Goal: Task Accomplishment & Management: Complete application form

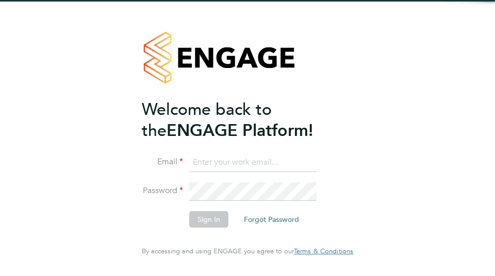
type input "[EMAIL_ADDRESS][PERSON_NAME][DOMAIN_NAME]"
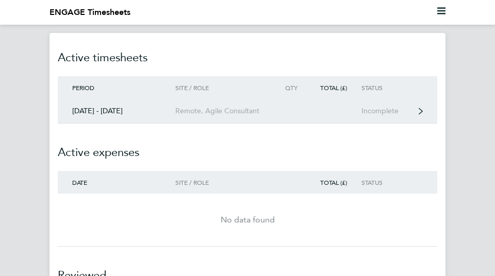
click at [377, 112] on div "Incomplete" at bounding box center [387, 111] width 53 height 9
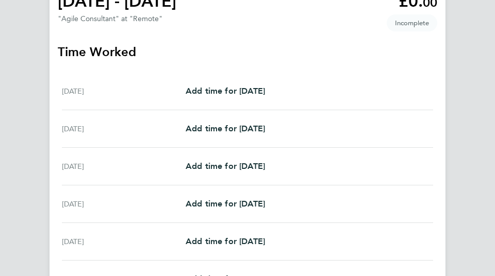
scroll to position [112, 0]
click at [264, 94] on span "Add time for [DATE]" at bounding box center [225, 91] width 79 height 10
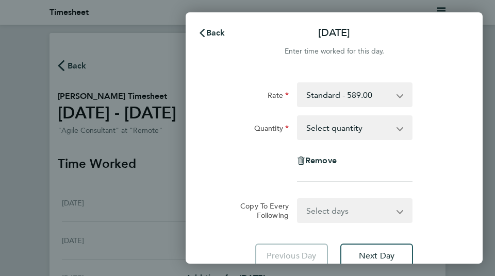
click at [331, 124] on select "Select quantity 0.5 1" at bounding box center [348, 128] width 101 height 23
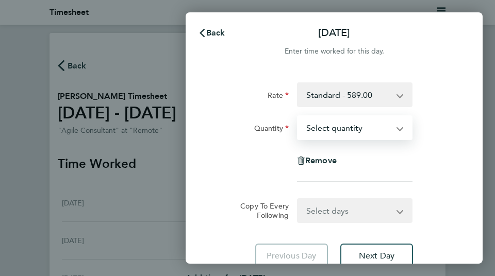
select select "1"
click at [298, 117] on select "Select quantity 0.5 1" at bounding box center [348, 128] width 101 height 23
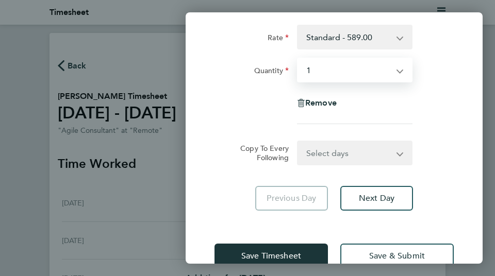
scroll to position [55, 0]
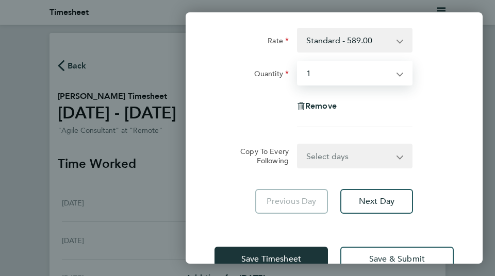
click at [328, 77] on select "Select quantity 0.5 1" at bounding box center [348, 73] width 101 height 23
click at [298, 62] on select "Select quantity 0.5 1" at bounding box center [348, 73] width 101 height 23
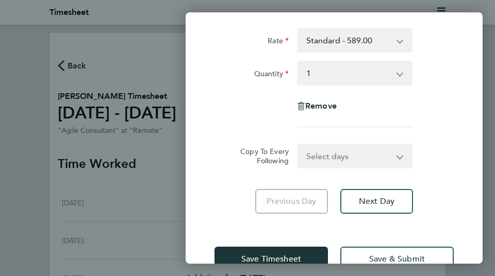
click at [451, 165] on div "Copy To Every Following Select days Day Weekday (Mon-Fri) Weekend (Sat-Sun) [DA…" at bounding box center [333, 156] width 247 height 25
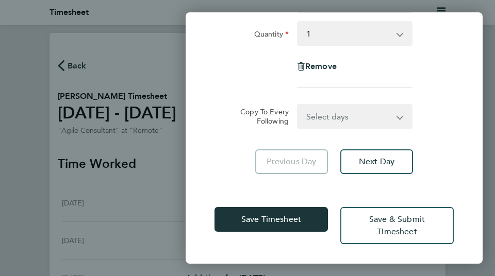
scroll to position [95, 0]
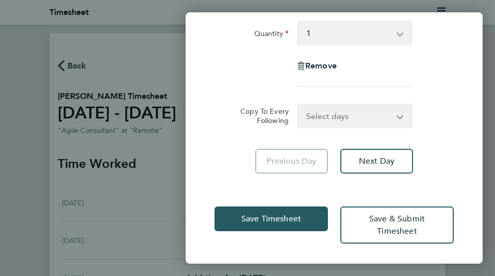
click at [267, 217] on span "Save Timesheet" at bounding box center [271, 219] width 60 height 10
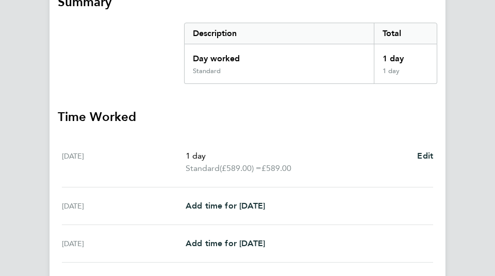
scroll to position [163, 0]
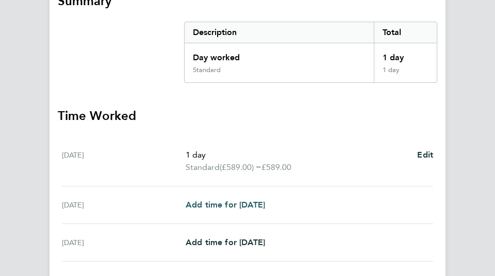
click at [265, 204] on span "Add time for [DATE]" at bounding box center [225, 205] width 79 height 10
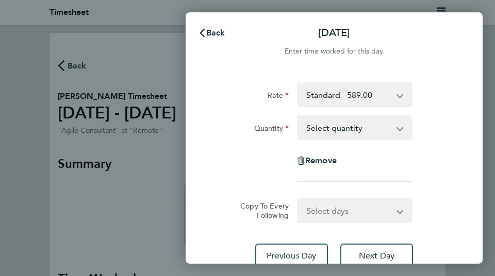
click at [312, 134] on select "Select quantity 0.5 1" at bounding box center [348, 128] width 101 height 23
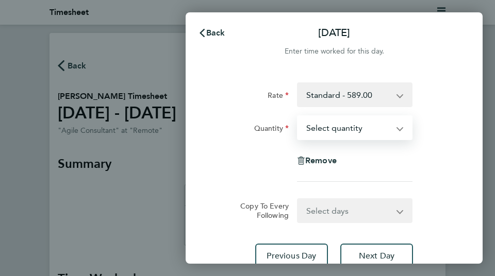
select select "1"
click at [298, 117] on select "Select quantity 0.5 1" at bounding box center [348, 128] width 101 height 23
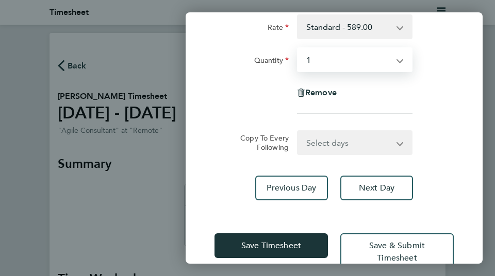
scroll to position [95, 0]
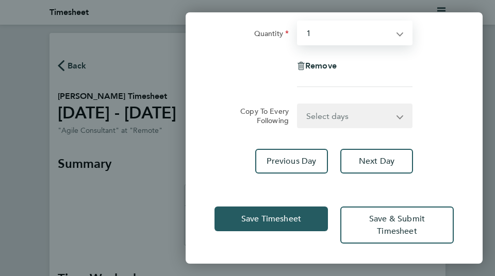
click at [273, 220] on span "Save Timesheet" at bounding box center [271, 219] width 60 height 10
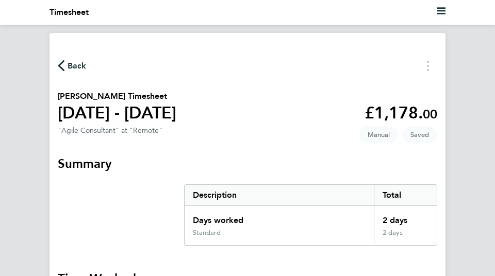
click at [69, 67] on span "Back" at bounding box center [77, 66] width 19 height 12
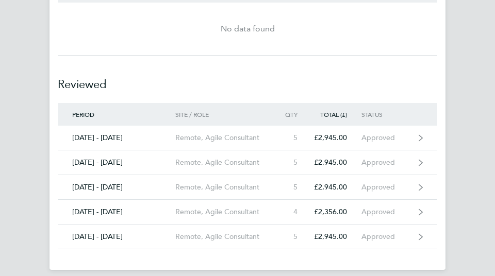
scroll to position [201, 0]
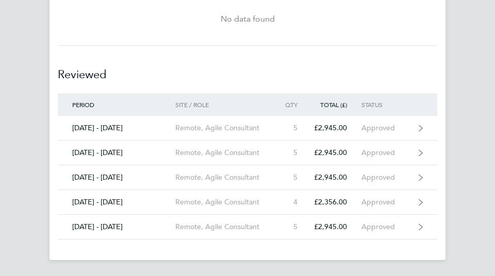
click at [22, 143] on ng-component "Timesheets Expenses Active timesheets Period Site / Role Qty Total (£) Status 2…" at bounding box center [247, 46] width 495 height 428
